Goal: Task Accomplishment & Management: Manage account settings

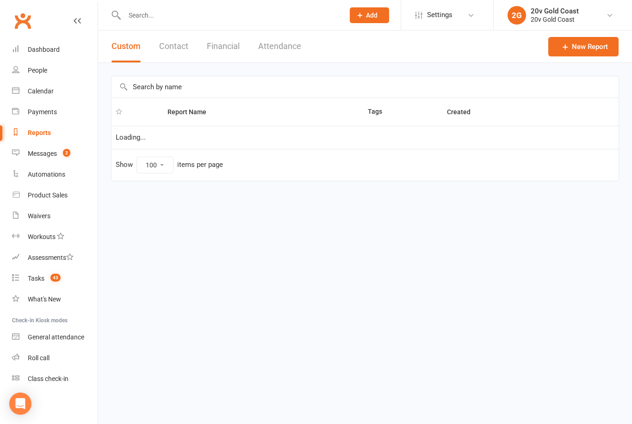
select select "100"
click at [32, 157] on div "Messages" at bounding box center [42, 153] width 29 height 7
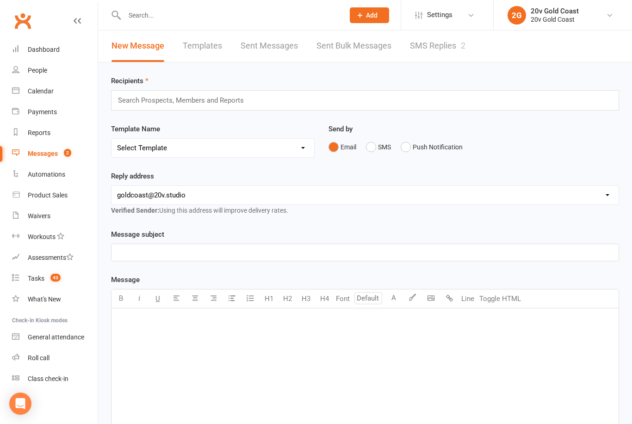
scroll to position [1, 0]
click at [442, 51] on link "SMS Replies 2" at bounding box center [438, 46] width 56 height 32
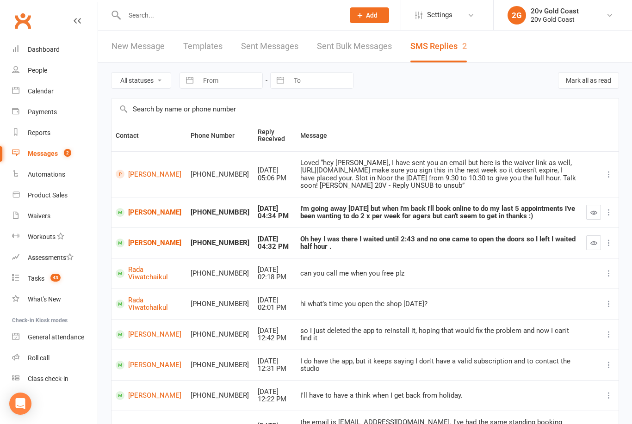
click at [50, 96] on link "Calendar" at bounding box center [55, 91] width 86 height 21
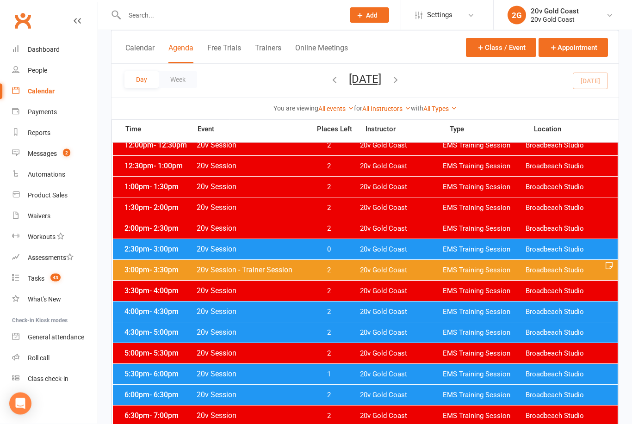
scroll to position [319, 0]
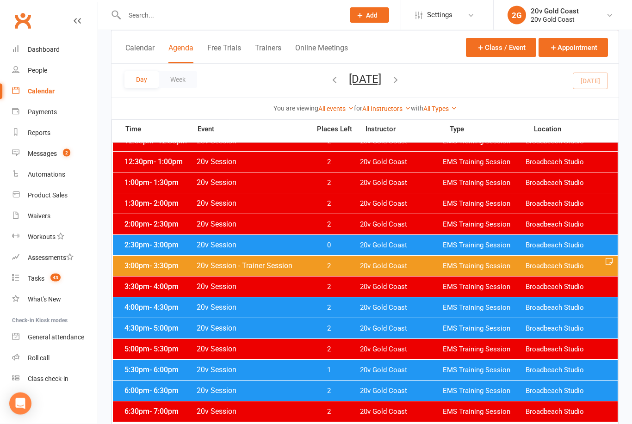
click at [300, 391] on span "20v Session" at bounding box center [250, 391] width 109 height 9
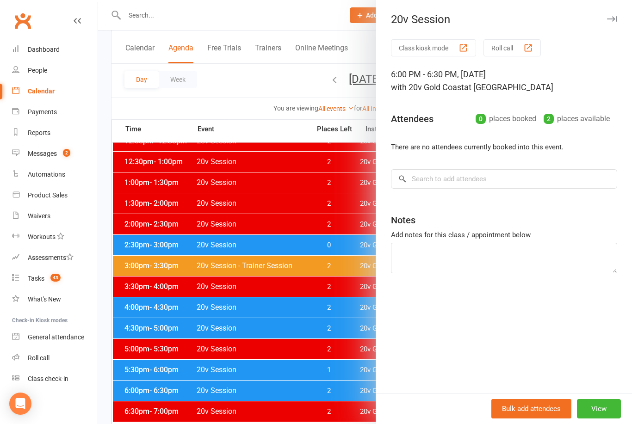
click at [615, 11] on div "20v Session Class kiosk mode Roll call 6:00 PM - 6:30 PM, Tuesday, October, 14,…" at bounding box center [504, 212] width 256 height 424
click at [309, 366] on div at bounding box center [365, 212] width 534 height 424
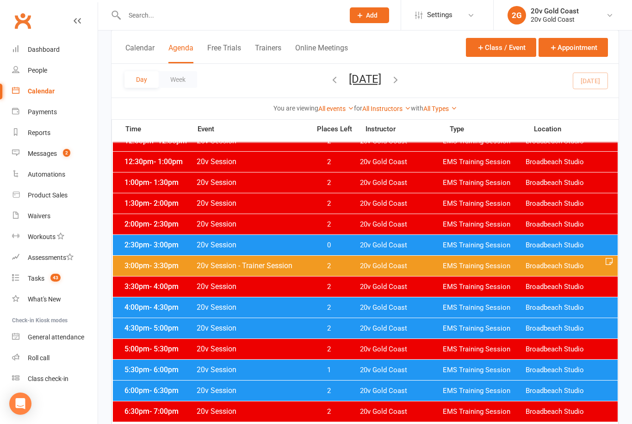
click at [319, 369] on span "1" at bounding box center [328, 370] width 49 height 9
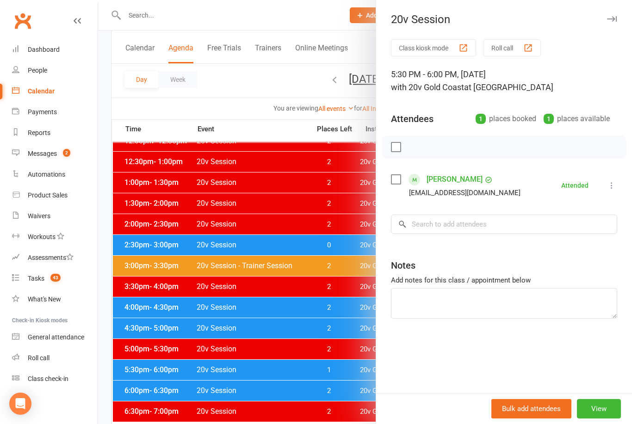
click at [611, 18] on icon "button" at bounding box center [612, 19] width 10 height 6
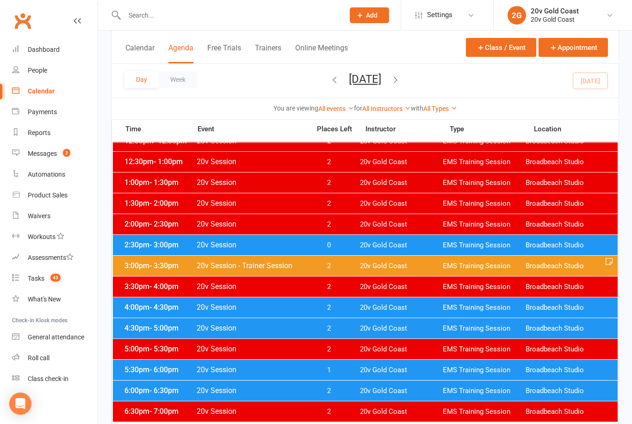
click at [401, 83] on icon "button" at bounding box center [396, 79] width 10 height 10
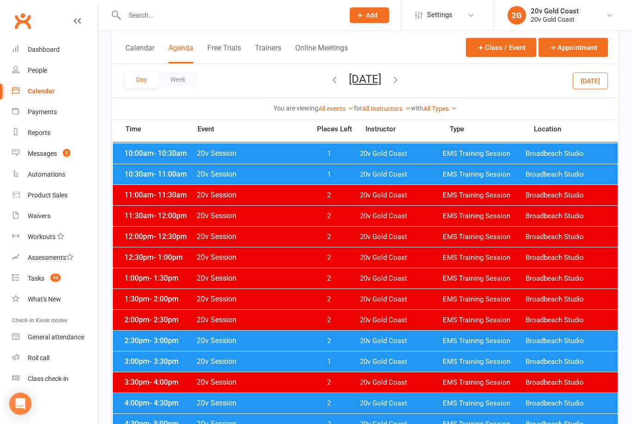
scroll to position [0, 0]
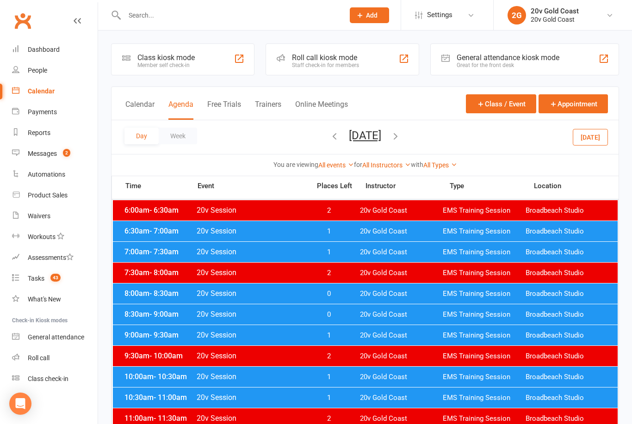
click at [362, 235] on span "20v Gold Coast" at bounding box center [401, 231] width 83 height 9
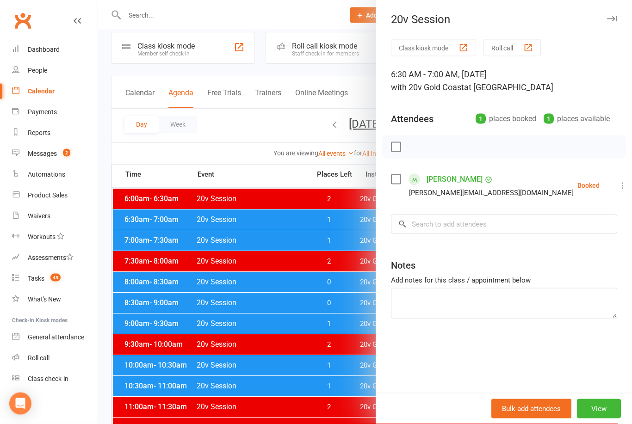
scroll to position [12, 0]
click at [616, 16] on button "button" at bounding box center [611, 18] width 11 height 11
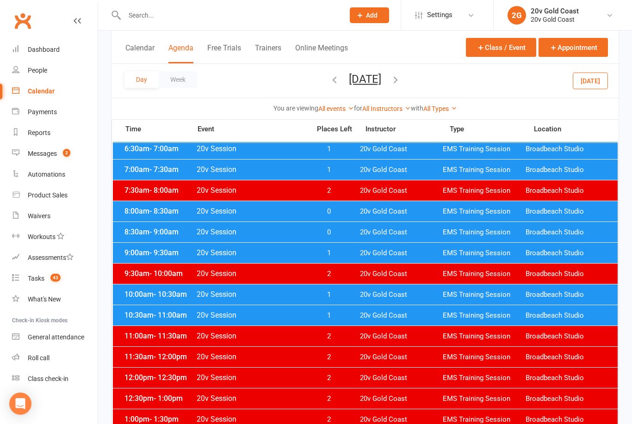
scroll to position [0, 0]
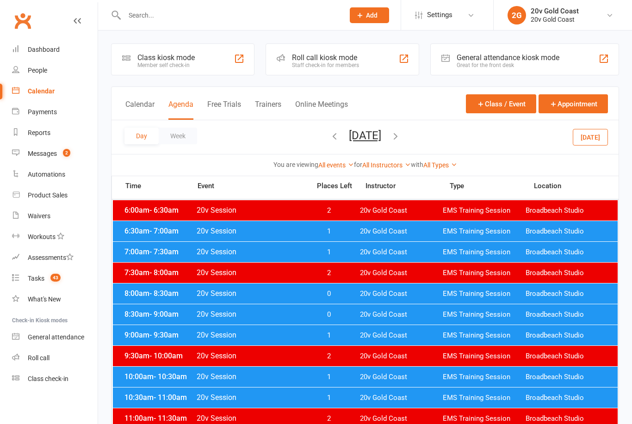
click at [356, 249] on div "7:00am - 7:30am 20v Session 1 20v Gold Coast EMS Training Session Broadbeach St…" at bounding box center [365, 252] width 505 height 20
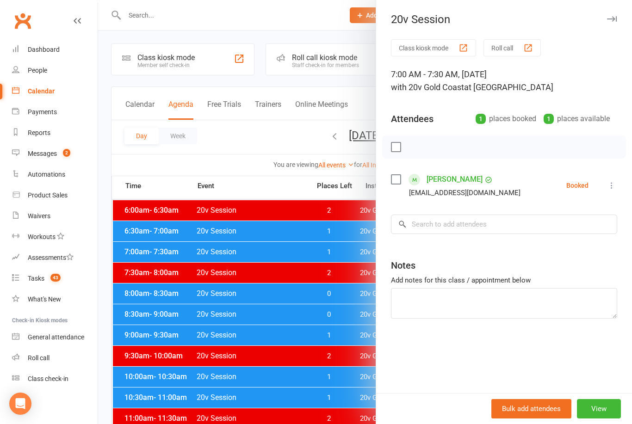
click at [616, 14] on button "button" at bounding box center [611, 18] width 11 height 11
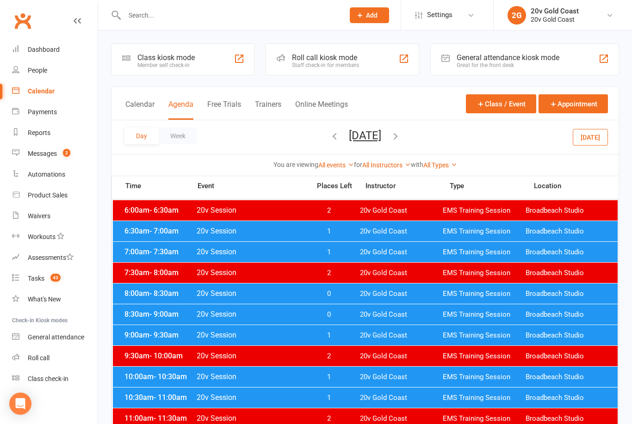
click at [321, 248] on div "7:00am - 7:30am 20v Session 1 20v Gold Coast EMS Training Session Broadbeach St…" at bounding box center [365, 252] width 505 height 20
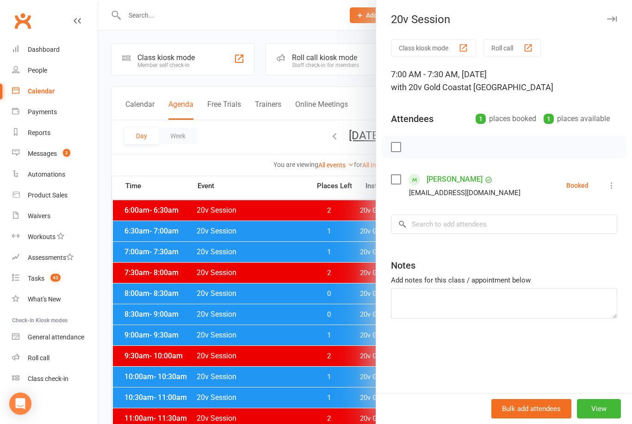
click at [621, 18] on div "20v Session" at bounding box center [504, 19] width 256 height 13
click at [613, 20] on icon "button" at bounding box center [612, 19] width 10 height 6
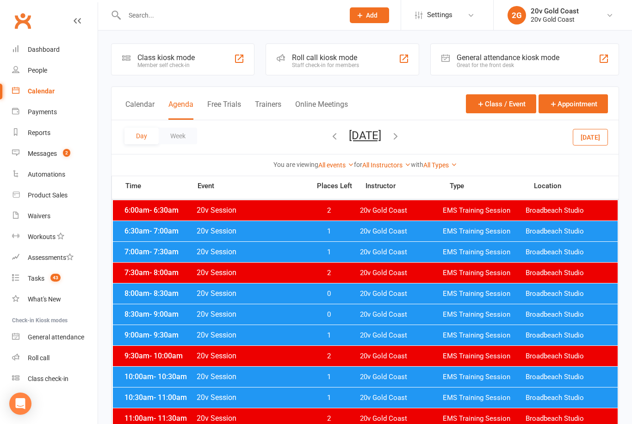
click at [351, 290] on span "0" at bounding box center [328, 294] width 49 height 9
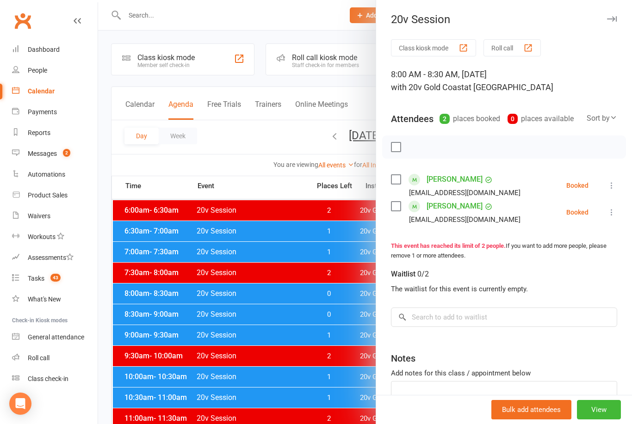
click at [614, 14] on button "button" at bounding box center [611, 18] width 11 height 11
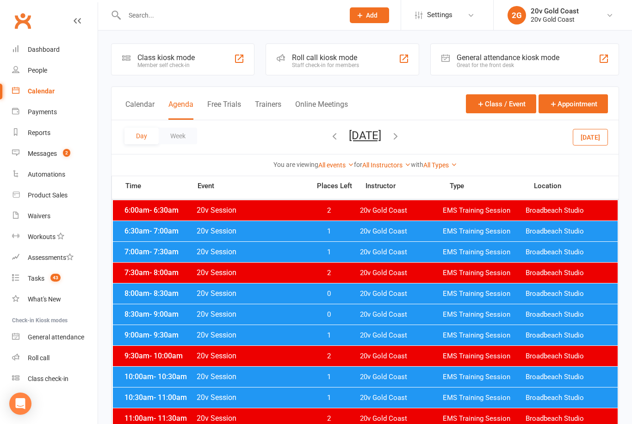
click at [357, 314] on div "8:30am - 9:00am 20v Session 0 20v Gold Coast EMS Training Session Broadbeach St…" at bounding box center [365, 314] width 505 height 20
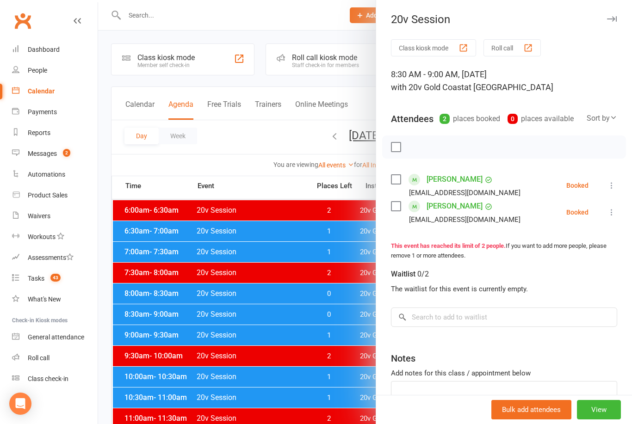
click at [608, 20] on icon "button" at bounding box center [612, 19] width 10 height 6
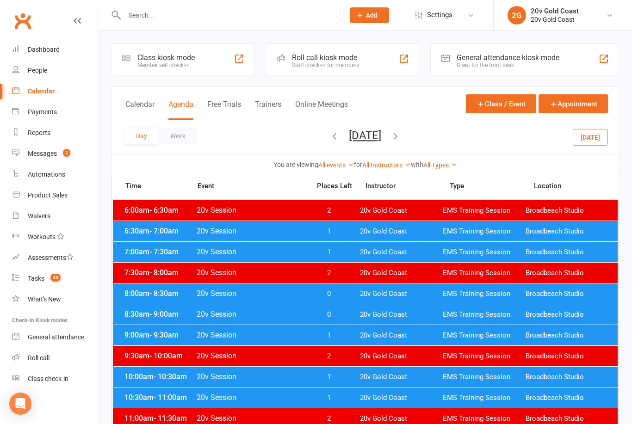
click at [216, 11] on input "text" at bounding box center [230, 15] width 216 height 13
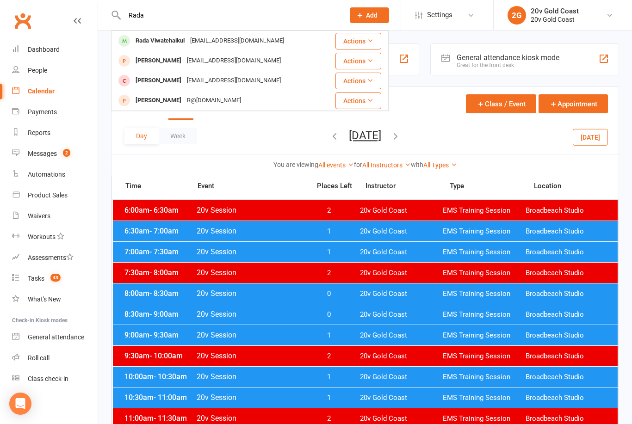
type input "Rada"
click at [252, 41] on div "Rada Viwatchaikul begiift@gmail.com" at bounding box center [218, 40] width 212 height 19
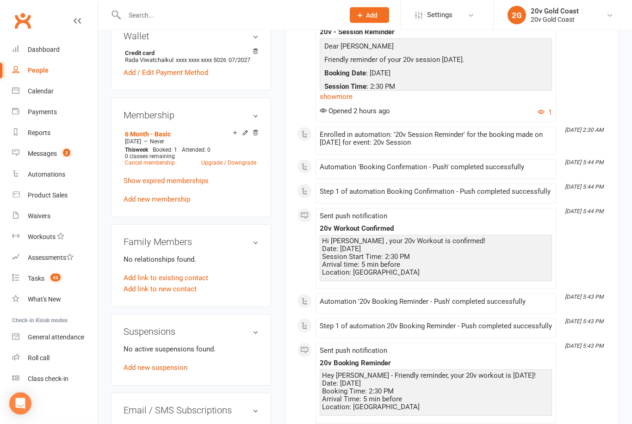
scroll to position [431, 0]
click at [166, 166] on link "Cancel membership" at bounding box center [150, 163] width 50 height 6
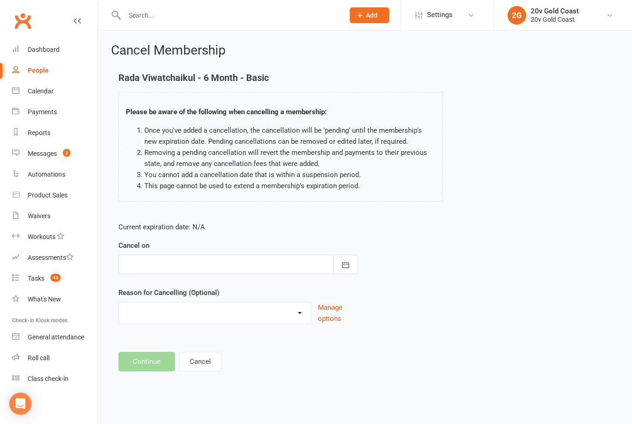
click at [80, 16] on link at bounding box center [77, 30] width 7 height 28
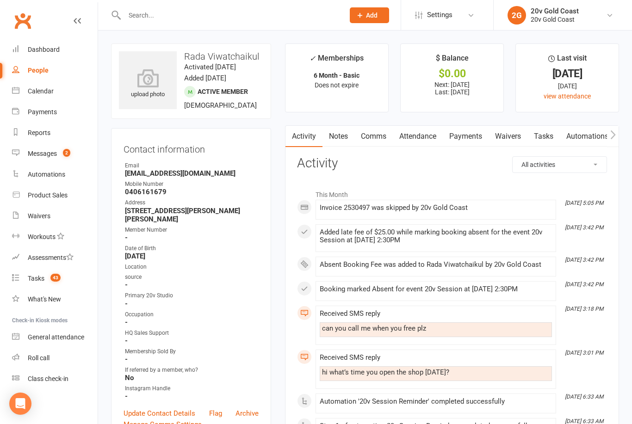
click at [512, 141] on link "Waivers" at bounding box center [508, 136] width 39 height 21
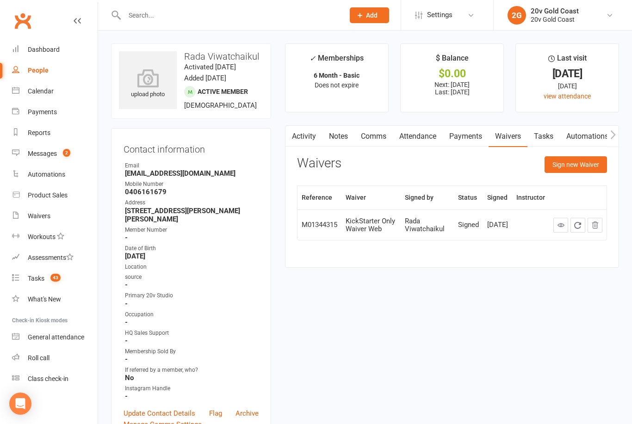
click at [546, 140] on link "Tasks" at bounding box center [544, 136] width 32 height 21
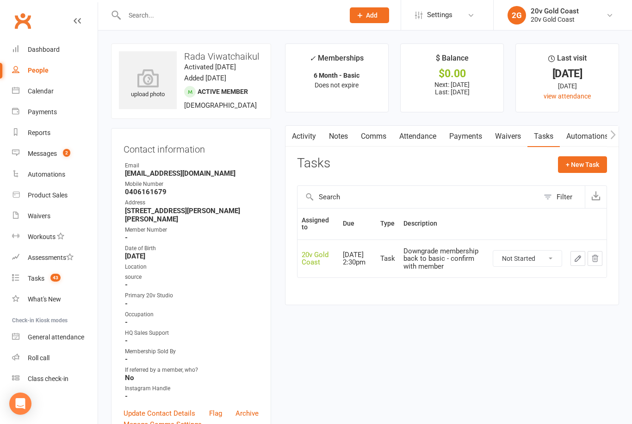
click at [55, 156] on div "Messages" at bounding box center [42, 153] width 29 height 7
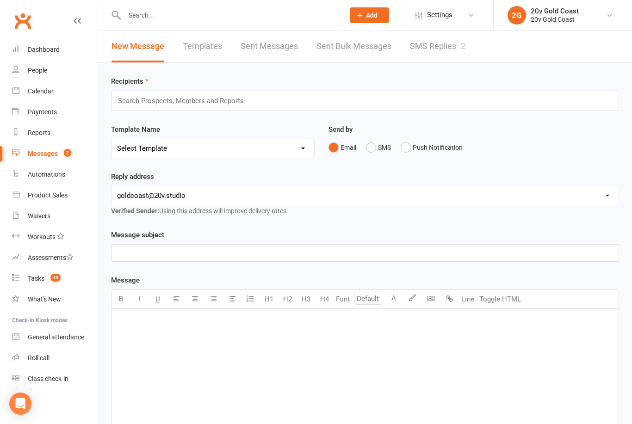
click at [32, 93] on div "Calendar" at bounding box center [41, 90] width 26 height 7
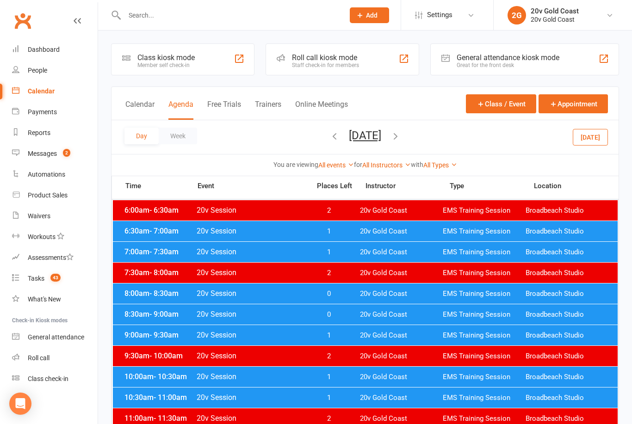
click at [349, 134] on button "[DATE]" at bounding box center [365, 135] width 32 height 13
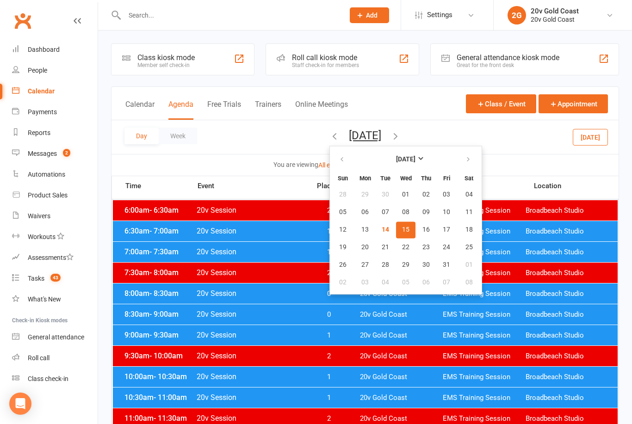
click at [402, 233] on span "15" at bounding box center [405, 229] width 7 height 7
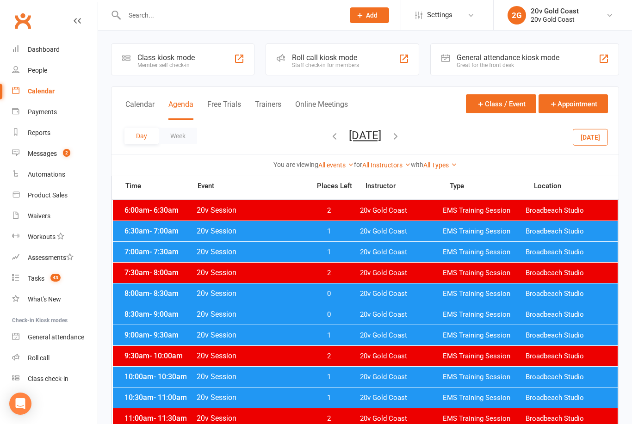
click at [263, 236] on div "6:30am - 7:00am 20v Session 1 20v Gold Coast EMS Training Session Broadbeach St…" at bounding box center [365, 231] width 505 height 20
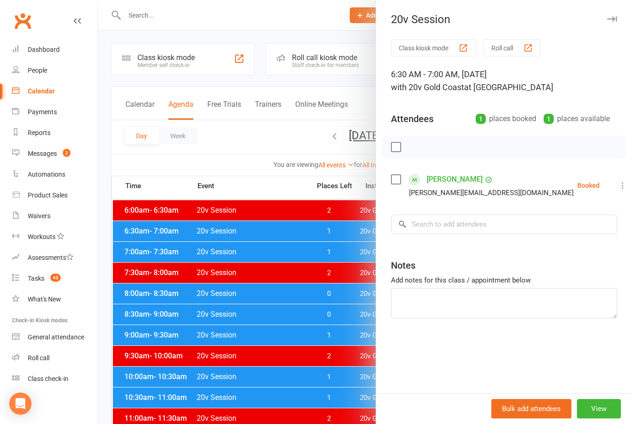
click at [305, 249] on div at bounding box center [365, 212] width 534 height 424
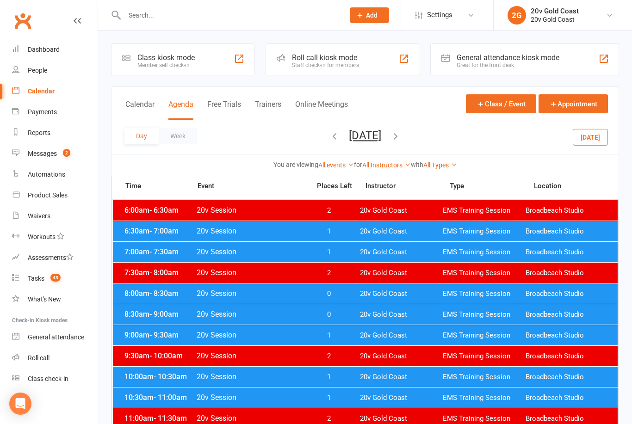
click at [310, 253] on span "1" at bounding box center [328, 252] width 49 height 9
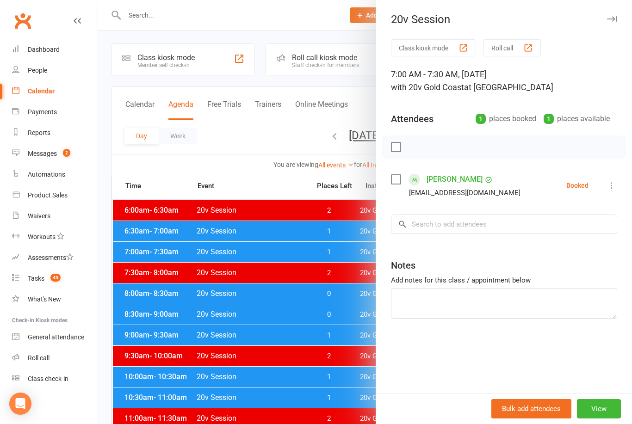
click at [299, 295] on div at bounding box center [365, 212] width 534 height 424
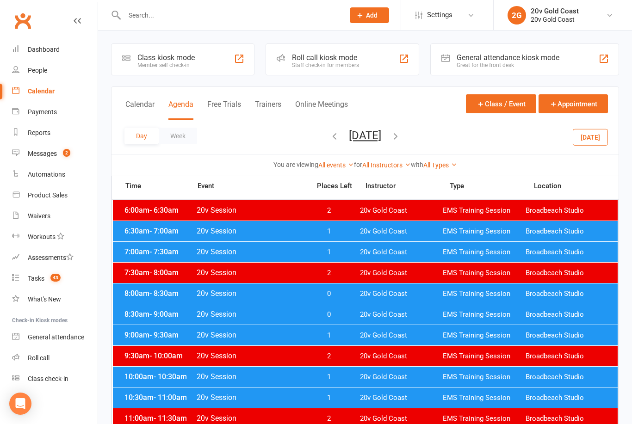
click at [321, 295] on span "0" at bounding box center [328, 294] width 49 height 9
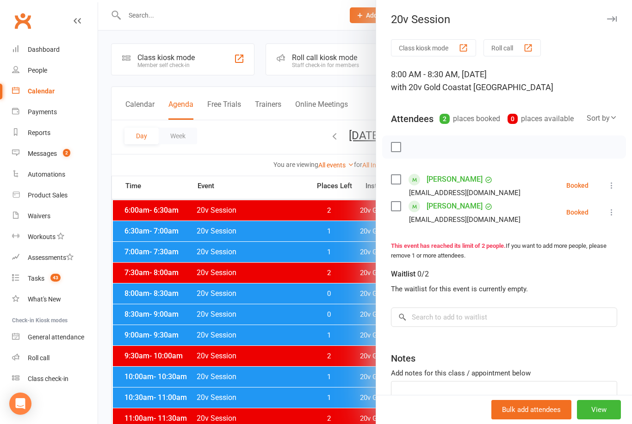
click at [334, 326] on div at bounding box center [365, 212] width 534 height 424
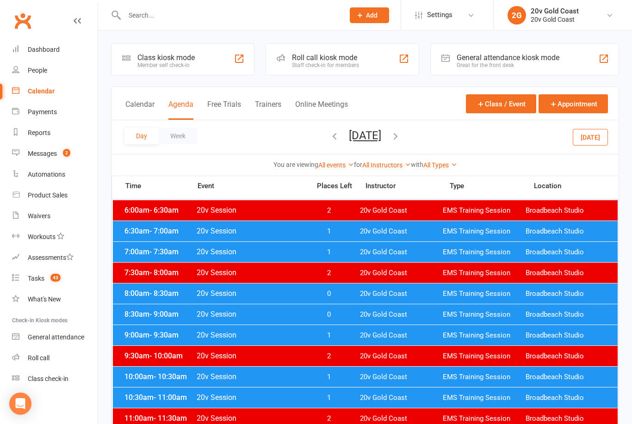
click at [335, 321] on div "8:30am - 9:00am 20v Session 0 20v Gold Coast EMS Training Session Broadbeach St…" at bounding box center [365, 314] width 505 height 20
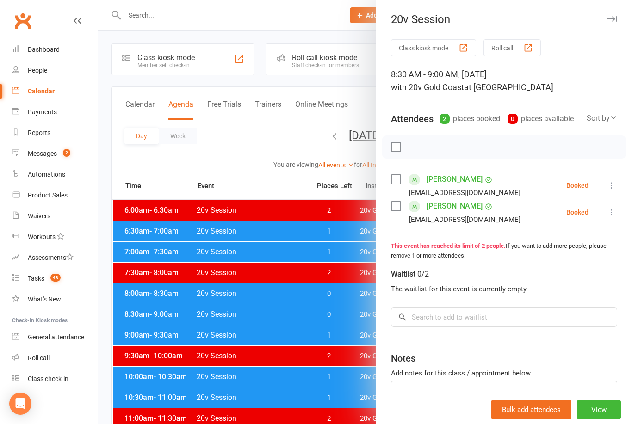
click at [334, 312] on div at bounding box center [365, 212] width 534 height 424
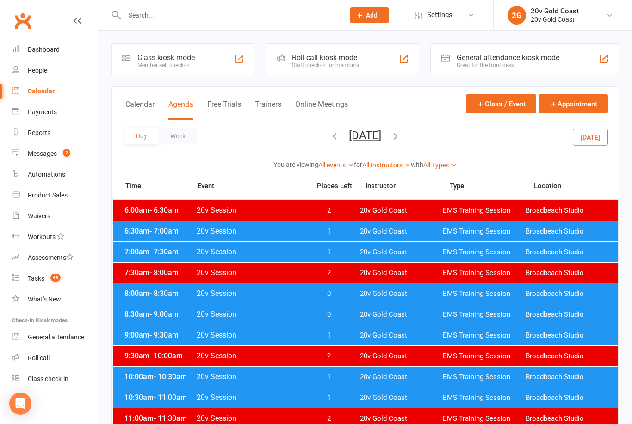
click at [343, 310] on span "0" at bounding box center [328, 314] width 49 height 9
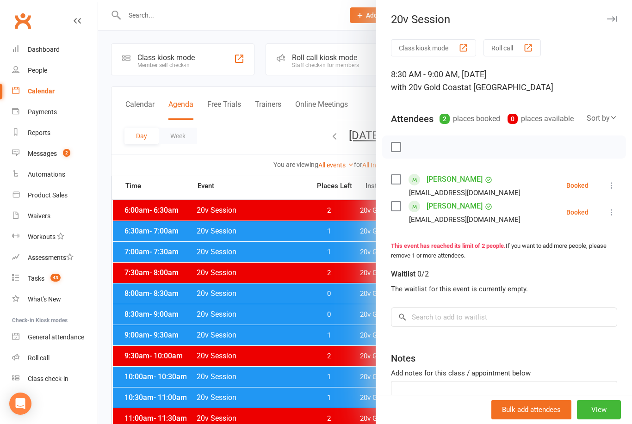
click at [355, 336] on div at bounding box center [365, 212] width 534 height 424
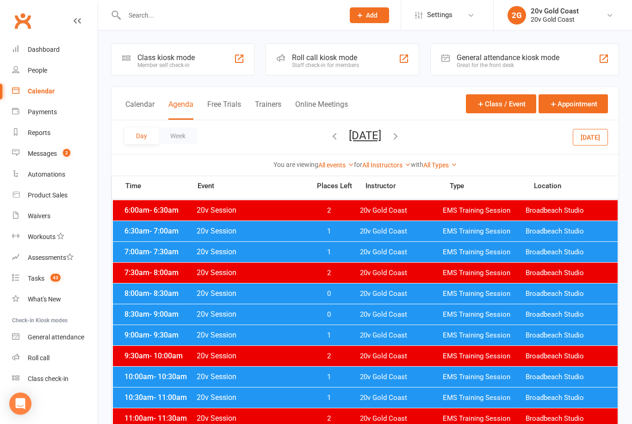
click at [347, 335] on span "1" at bounding box center [328, 335] width 49 height 9
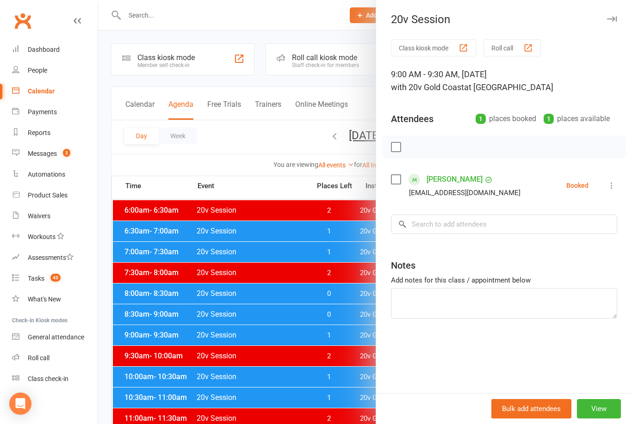
click at [337, 372] on div at bounding box center [365, 212] width 534 height 424
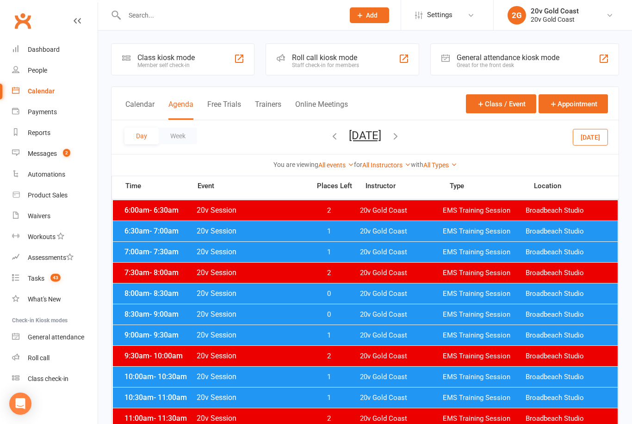
click at [346, 373] on span "1" at bounding box center [328, 377] width 49 height 9
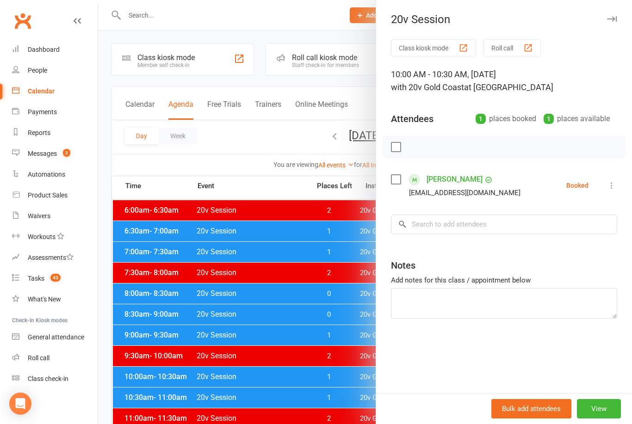
click at [304, 391] on div at bounding box center [365, 212] width 534 height 424
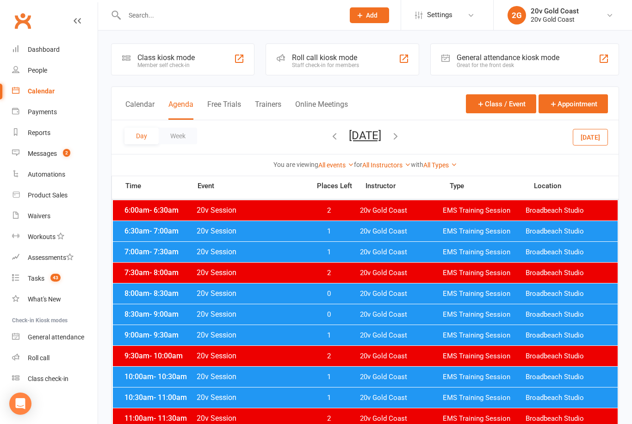
click at [311, 395] on span "1" at bounding box center [328, 398] width 49 height 9
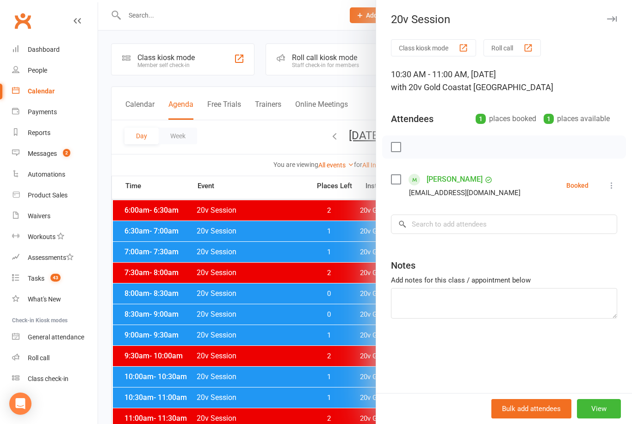
click at [300, 372] on div at bounding box center [365, 212] width 534 height 424
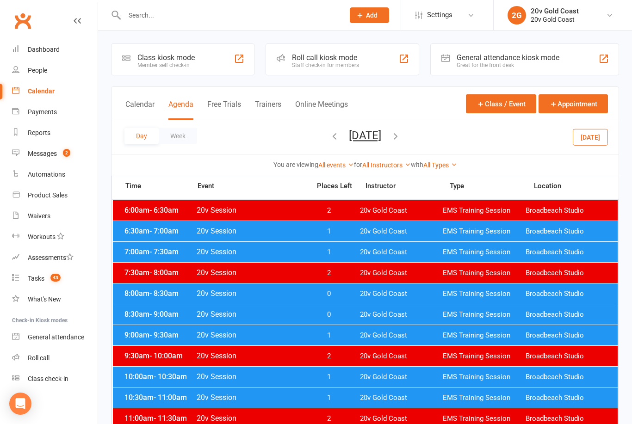
click at [304, 374] on span "20v Session" at bounding box center [250, 376] width 109 height 9
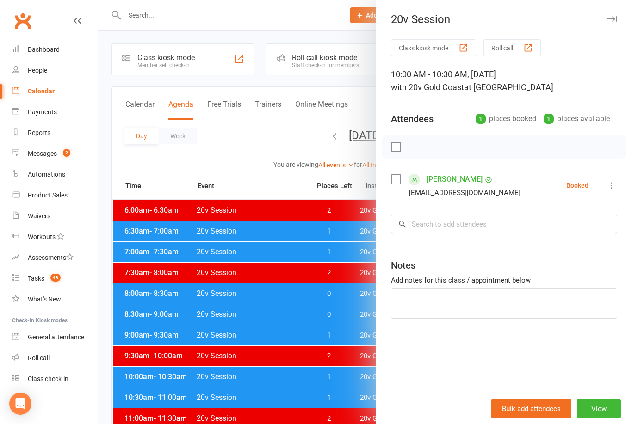
click at [300, 398] on div at bounding box center [365, 212] width 534 height 424
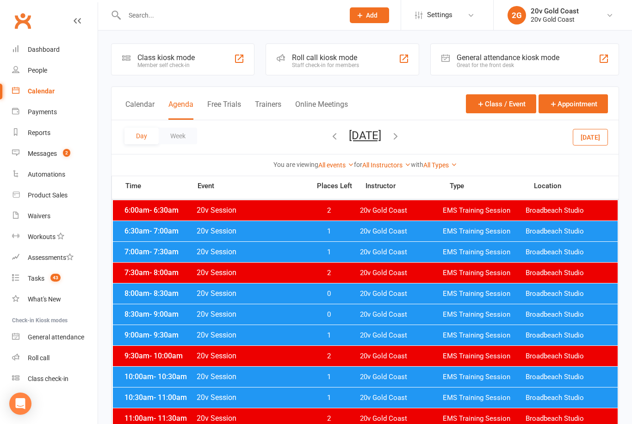
click at [301, 398] on span "20v Session" at bounding box center [250, 397] width 109 height 9
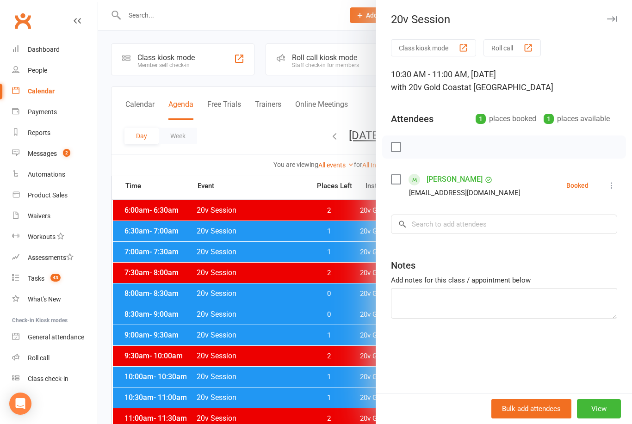
click at [334, 353] on div at bounding box center [365, 212] width 534 height 424
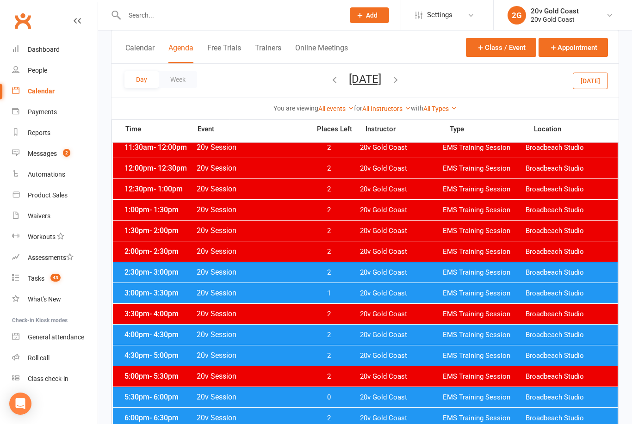
scroll to position [295, 0]
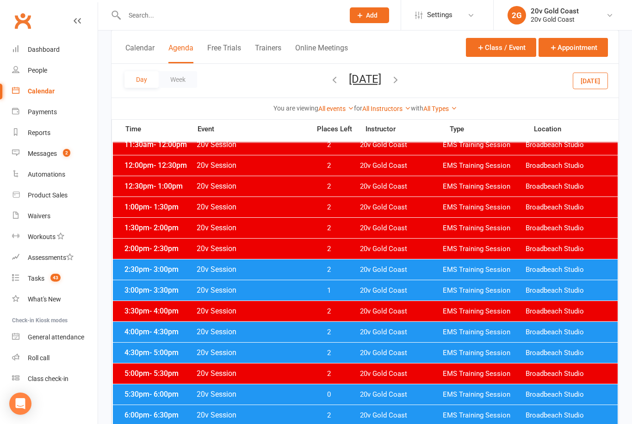
click at [366, 287] on span "20v Gold Coast" at bounding box center [401, 290] width 83 height 9
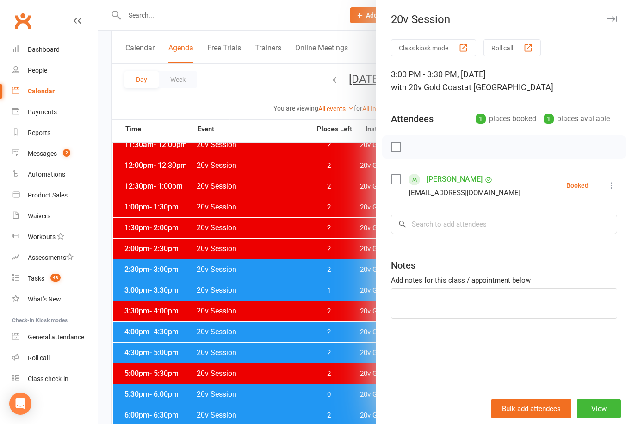
click at [314, 407] on div at bounding box center [365, 212] width 534 height 424
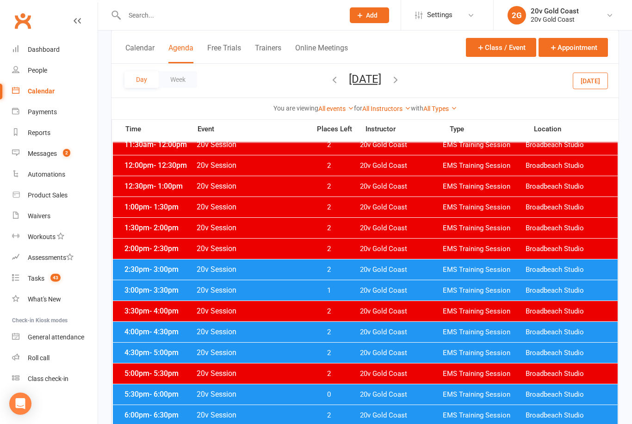
click at [338, 394] on span "0" at bounding box center [328, 395] width 49 height 9
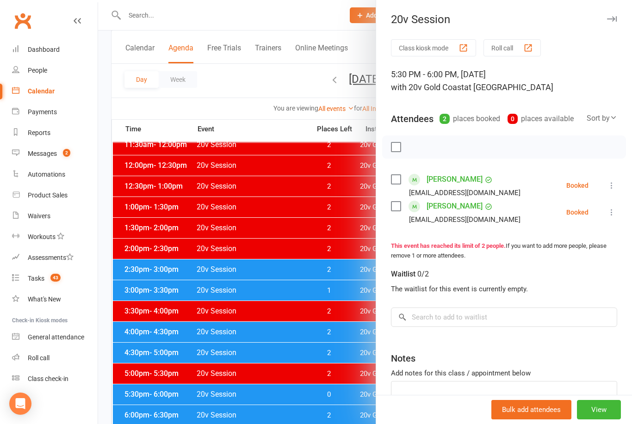
click at [334, 411] on div at bounding box center [365, 212] width 534 height 424
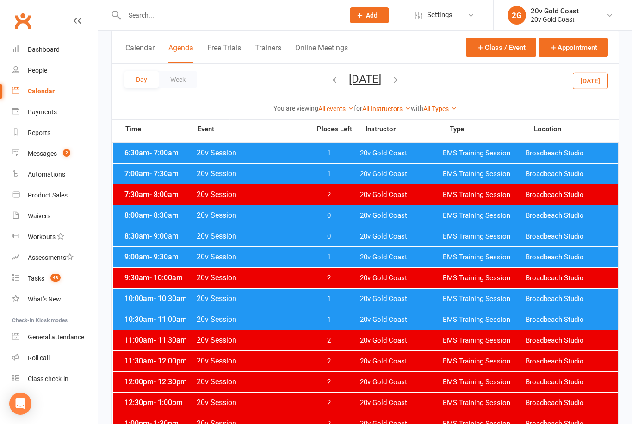
scroll to position [0, 0]
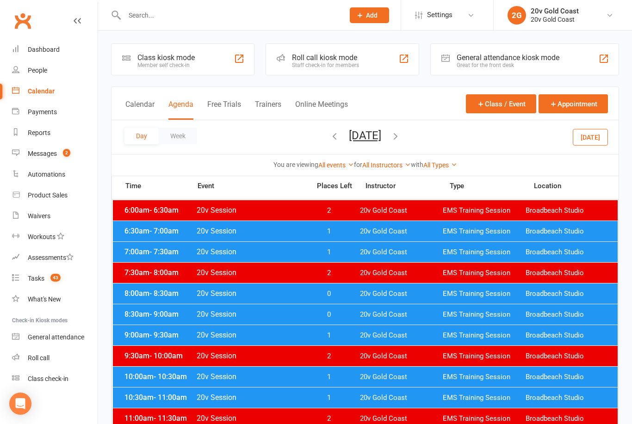
click at [381, 130] on button "[DATE]" at bounding box center [365, 135] width 32 height 13
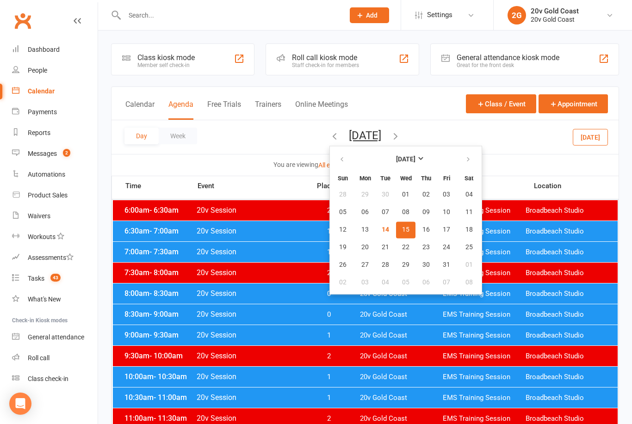
click at [416, 230] on button "16" at bounding box center [425, 230] width 19 height 17
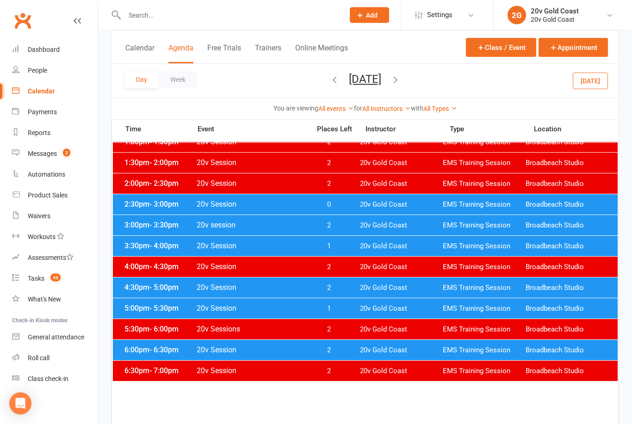
scroll to position [360, 0]
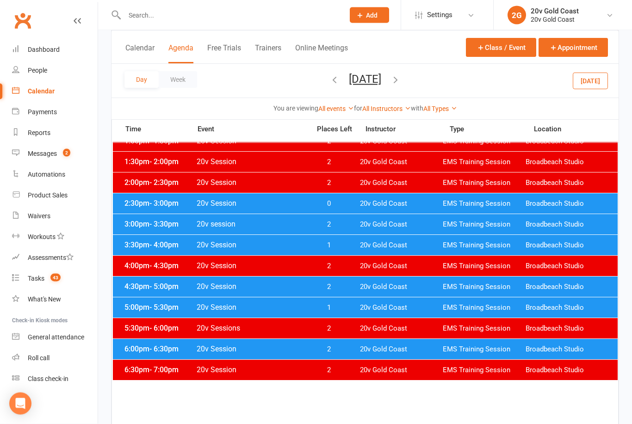
click at [406, 199] on div "2:30pm - 3:00pm 20v Session 0 20v Gold Coast EMS Training Session Broadbeach St…" at bounding box center [365, 204] width 505 height 20
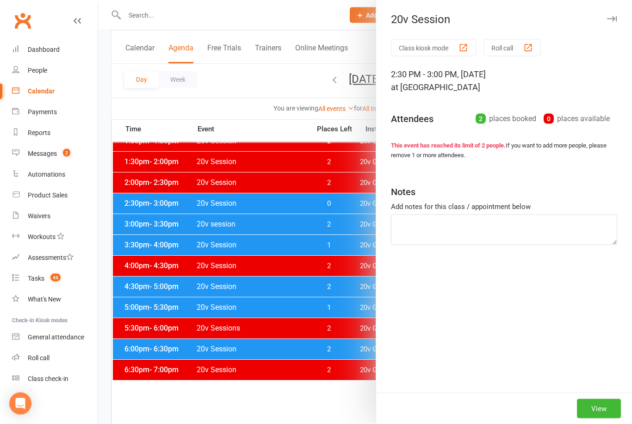
scroll to position [361, 0]
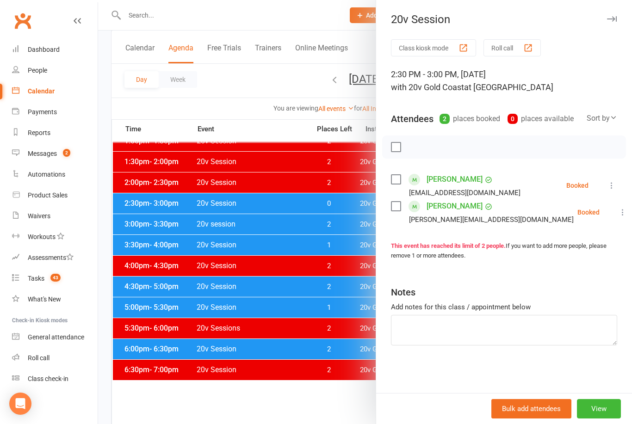
click at [353, 224] on div at bounding box center [365, 212] width 534 height 424
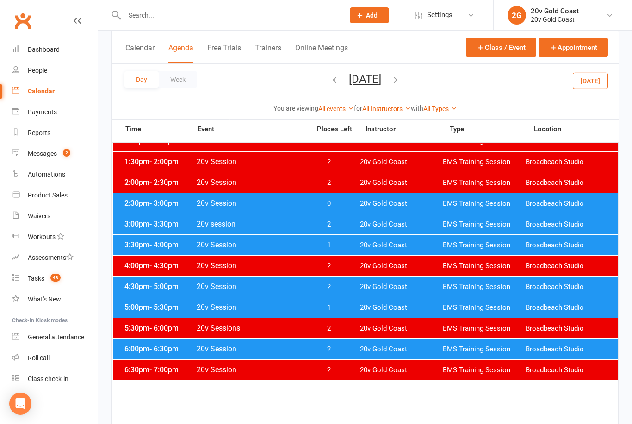
click at [358, 243] on div "3:30pm - 4:00pm 20v Session 1 20v Gold Coast EMS Training Session [GEOGRAPHIC_D…" at bounding box center [365, 245] width 505 height 20
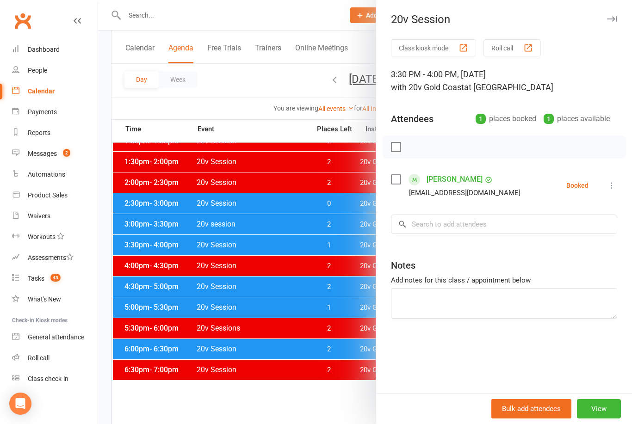
click at [357, 285] on div at bounding box center [365, 212] width 534 height 424
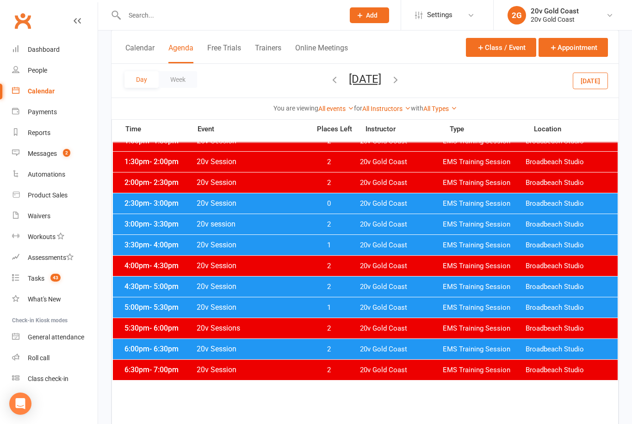
click at [373, 251] on div "3:30pm - 4:00pm 20v Session 1 20v Gold Coast EMS Training Session [GEOGRAPHIC_D…" at bounding box center [365, 245] width 505 height 20
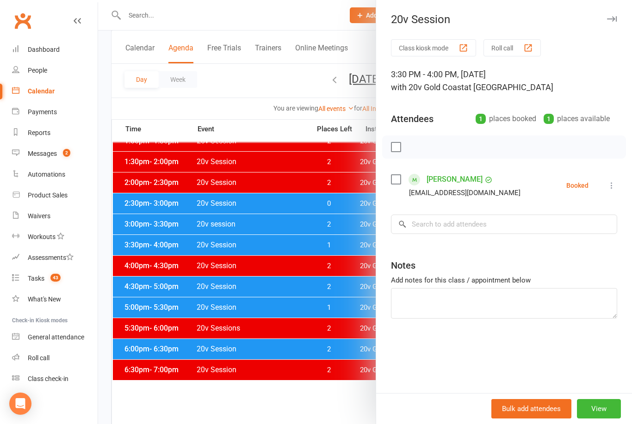
click at [353, 306] on div at bounding box center [365, 212] width 534 height 424
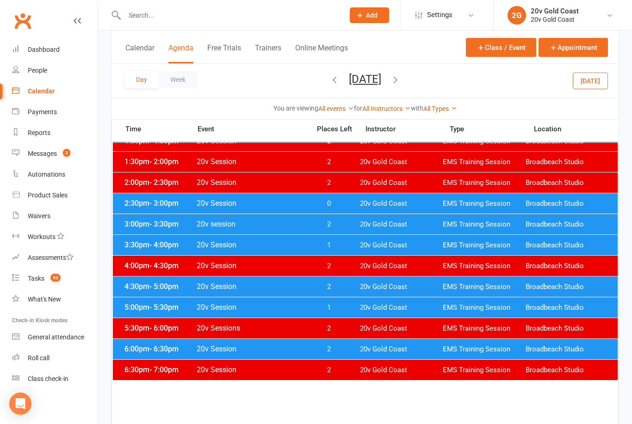
click at [359, 303] on div "5:00pm - 5:30pm 20v Session 1 20v Gold Coast EMS Training Session [GEOGRAPHIC_D…" at bounding box center [365, 308] width 505 height 20
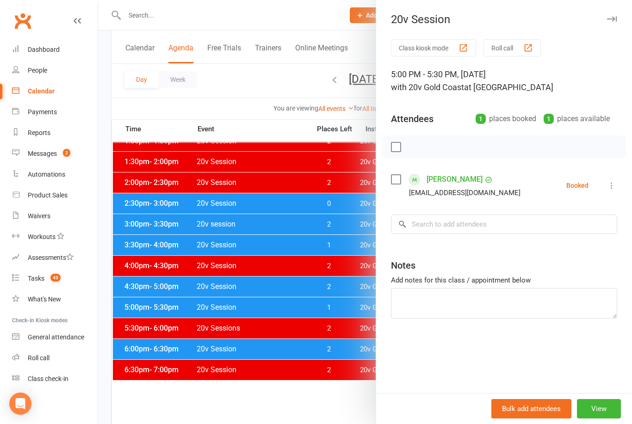
click at [349, 345] on div at bounding box center [365, 212] width 534 height 424
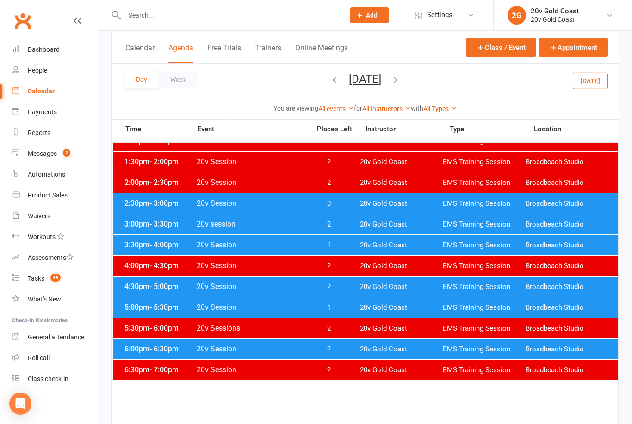
click at [368, 312] on span "20v Gold Coast" at bounding box center [401, 308] width 83 height 9
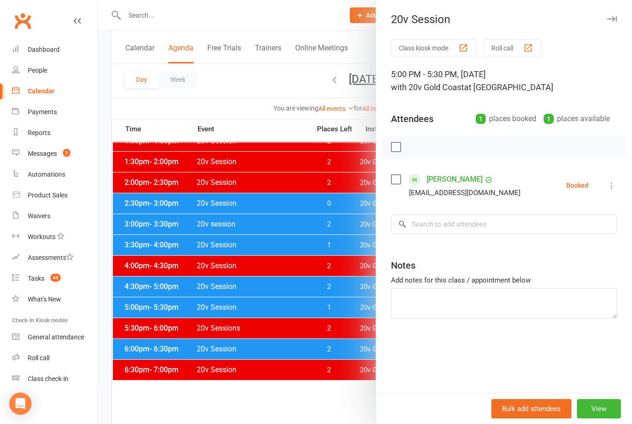
click at [327, 422] on div at bounding box center [365, 212] width 534 height 424
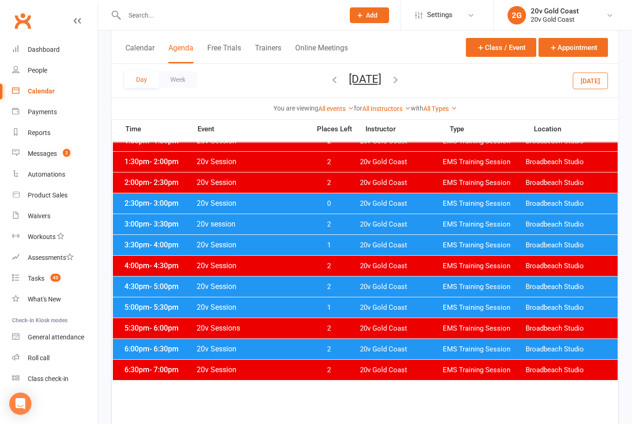
click at [415, 203] on span "20v Gold Coast" at bounding box center [401, 203] width 83 height 9
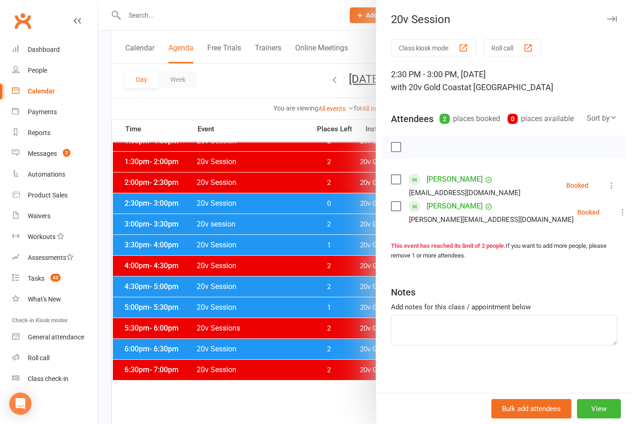
click at [348, 242] on div at bounding box center [365, 212] width 534 height 424
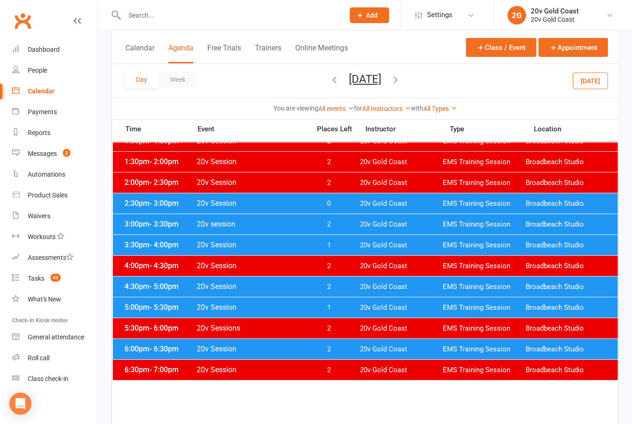
click at [354, 248] on div "3:30pm - 4:00pm 20v Session 1 20v Gold Coast EMS Training Session [GEOGRAPHIC_D…" at bounding box center [365, 245] width 505 height 20
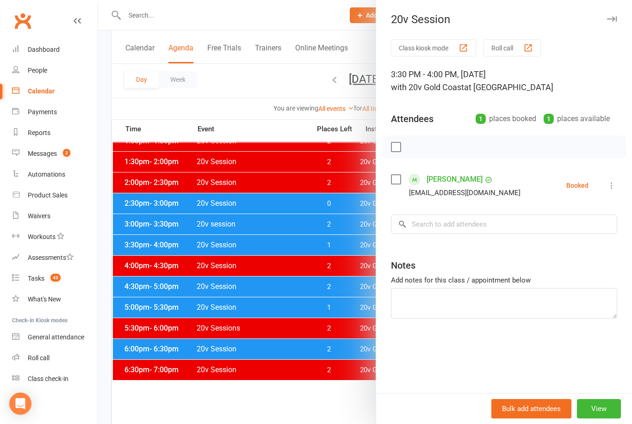
click at [365, 310] on div at bounding box center [365, 212] width 534 height 424
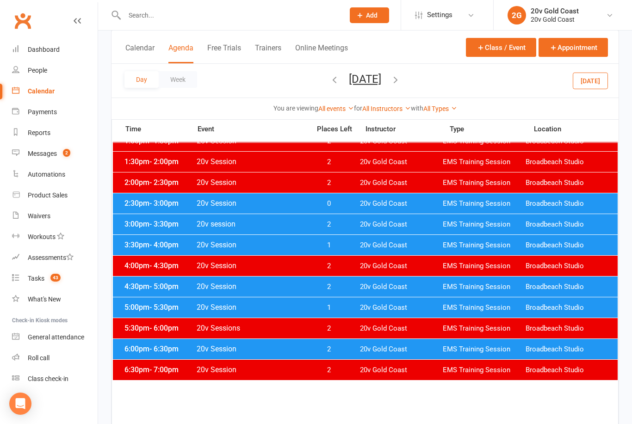
click at [354, 314] on div "5:00pm - 5:30pm 20v Session 1 20v Gold Coast EMS Training Session [GEOGRAPHIC_D…" at bounding box center [365, 308] width 505 height 20
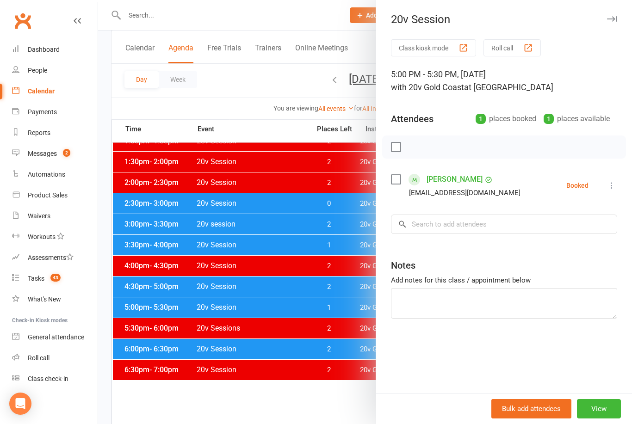
click at [317, 411] on div at bounding box center [365, 212] width 534 height 424
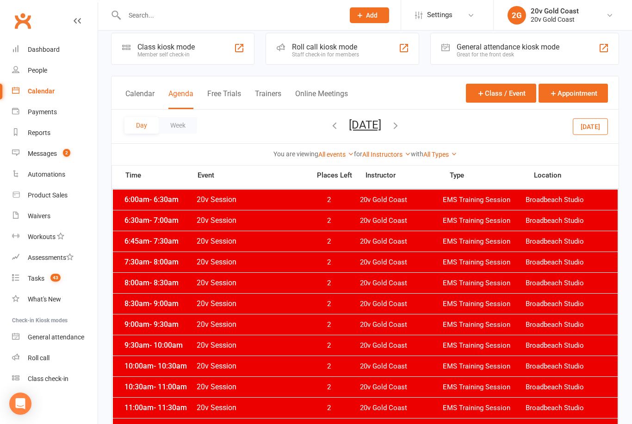
scroll to position [0, 0]
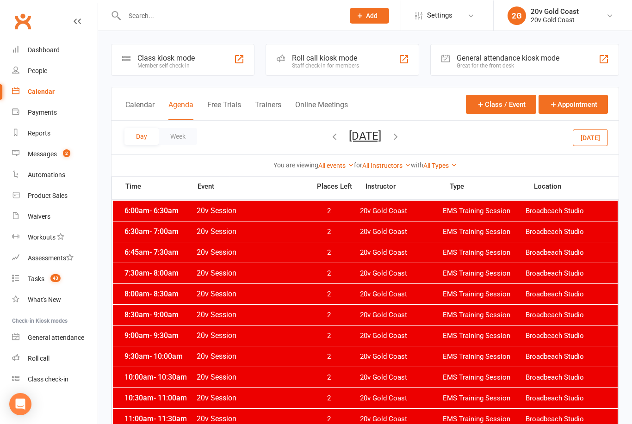
click at [381, 135] on button "[DATE]" at bounding box center [365, 135] width 32 height 13
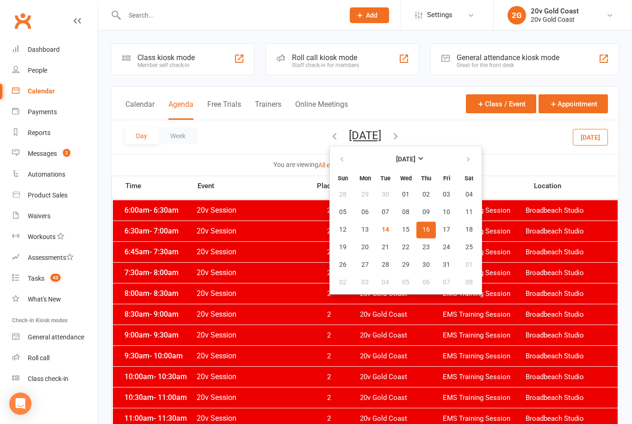
click at [443, 230] on span "17" at bounding box center [446, 229] width 7 height 7
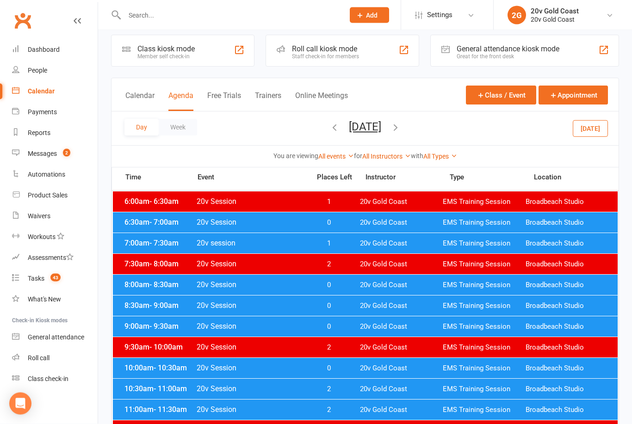
scroll to position [1, 0]
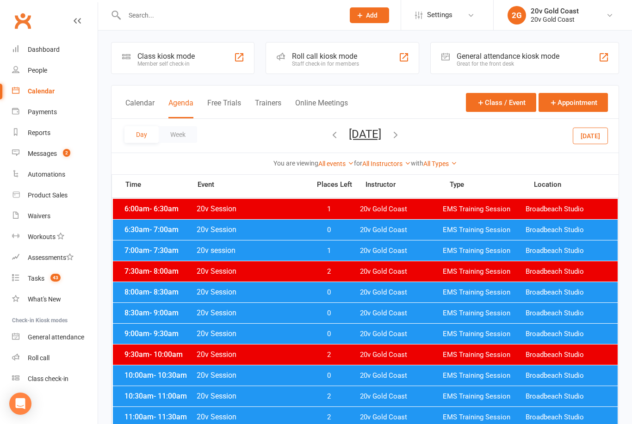
click at [470, 231] on span "EMS Training Session" at bounding box center [484, 230] width 83 height 9
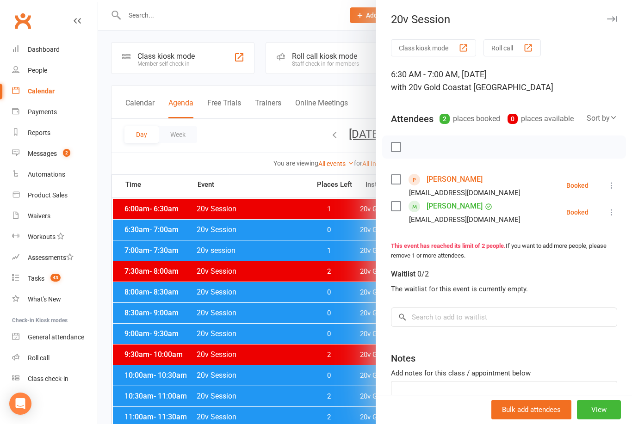
click at [345, 248] on div at bounding box center [365, 212] width 534 height 424
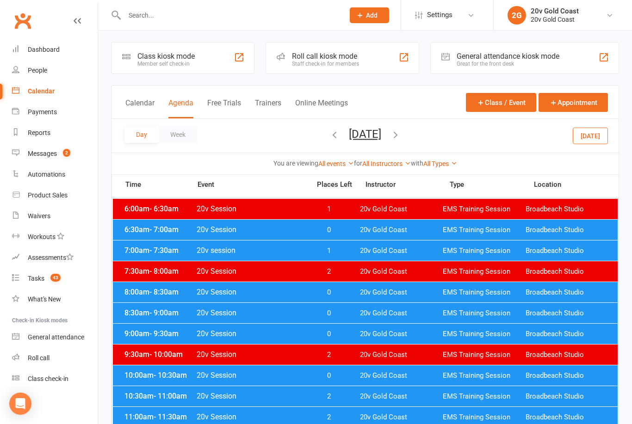
click at [397, 231] on span "20v Gold Coast" at bounding box center [401, 230] width 83 height 9
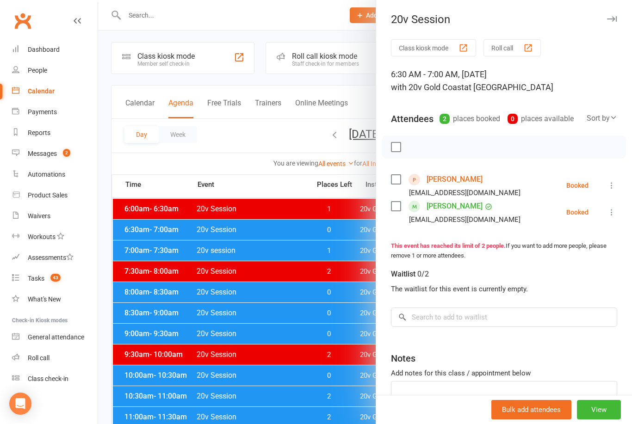
click at [466, 177] on link "[PERSON_NAME]" at bounding box center [455, 179] width 56 height 15
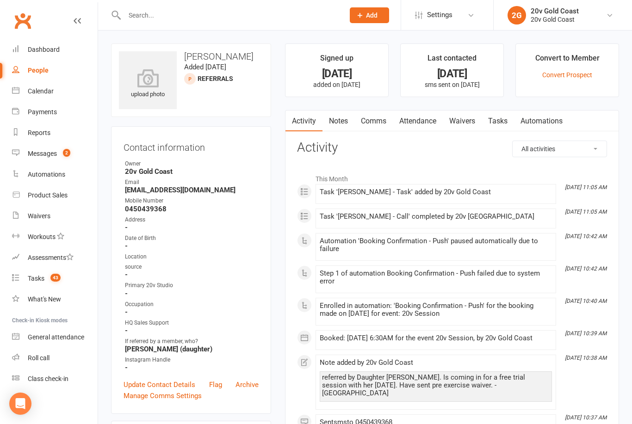
click at [472, 124] on link "Waivers" at bounding box center [462, 121] width 39 height 21
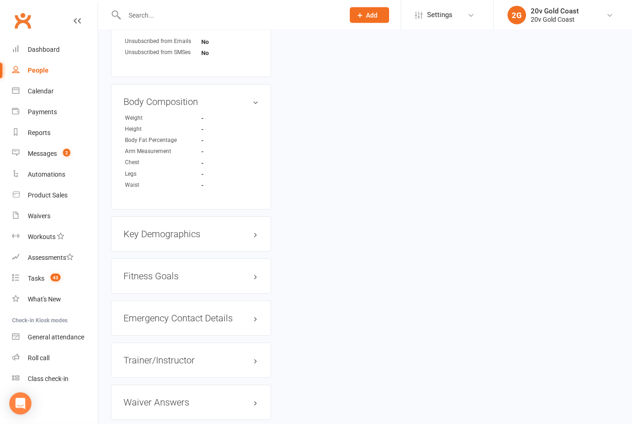
scroll to position [651, 0]
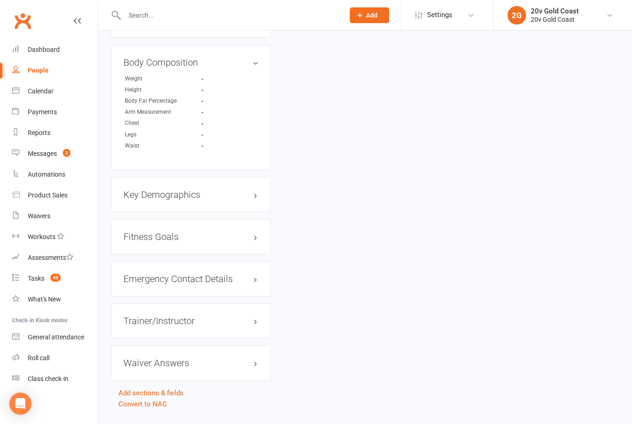
click at [53, 93] on div "Calendar" at bounding box center [41, 90] width 26 height 7
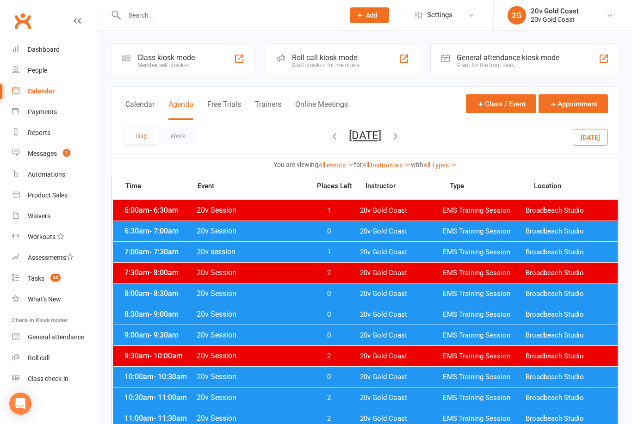
click at [171, 101] on button "Agenda" at bounding box center [180, 110] width 25 height 20
click at [349, 137] on button "[DATE]" at bounding box center [365, 135] width 32 height 13
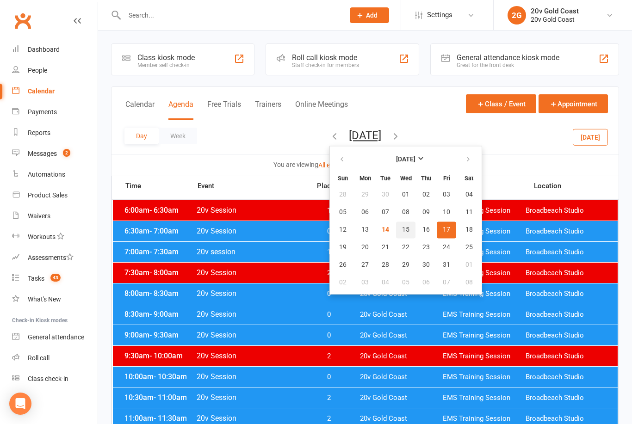
click at [402, 229] on span "15" at bounding box center [405, 229] width 7 height 7
